Goal: Task Accomplishment & Management: Use online tool/utility

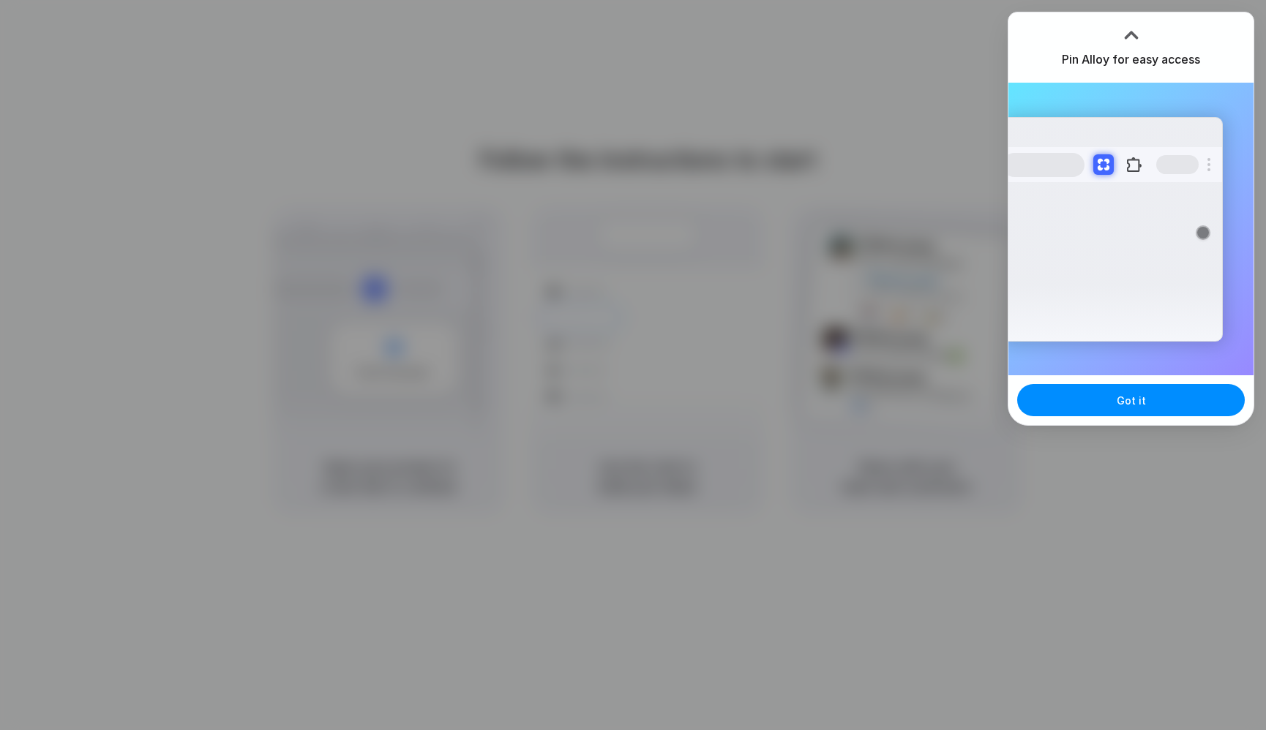
click at [868, 262] on div at bounding box center [633, 365] width 1266 height 730
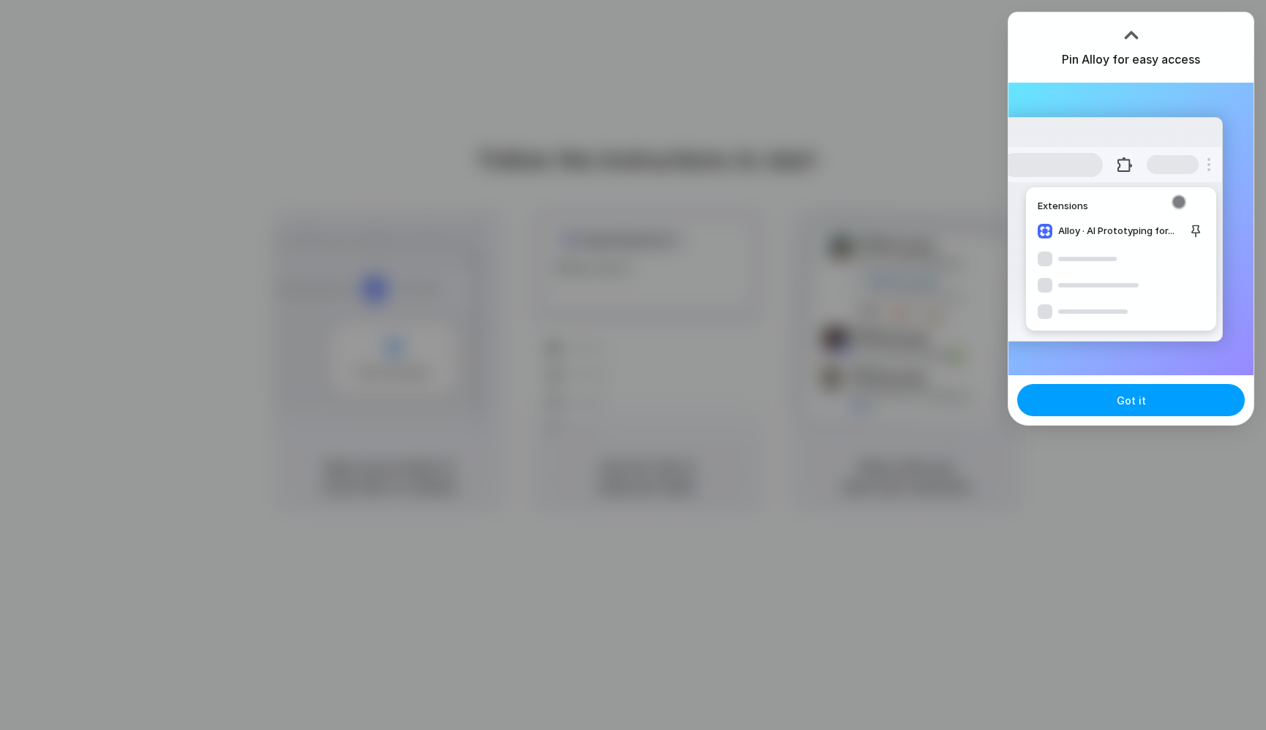
click at [1161, 387] on button "Got it" at bounding box center [1131, 400] width 228 height 32
